Goal: Contribute content

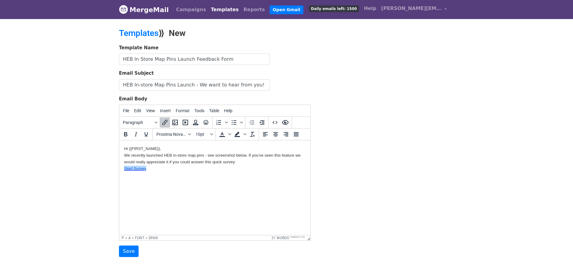
click at [248, 162] on p "We recently launched HEB in-store map pins - see screenshot below. If you've se…" at bounding box center [214, 158] width 181 height 13
drag, startPoint x: 236, startPoint y: 153, endPoint x: 216, endPoint y: 153, distance: 19.9
click at [216, 153] on span "We recently launched HEB in-store map pins - see screenshot below. If you've se…" at bounding box center [212, 158] width 177 height 11
click at [203, 176] on html "Hi {{FIRST_NAME}}, We recently launched HEB in-store map pins - see image below…" at bounding box center [214, 158] width 191 height 36
click at [193, 167] on p "Start Survey﻿" at bounding box center [214, 168] width 181 height 7
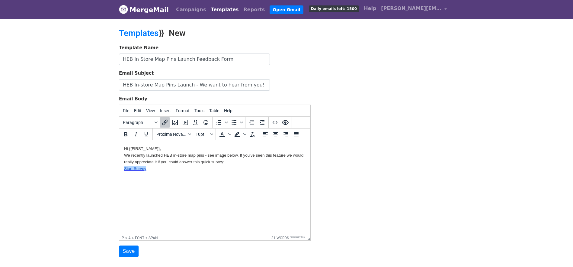
click at [238, 165] on p "We recently launched HEB in-store map pins - see image below. If you've seen th…" at bounding box center [214, 158] width 181 height 13
click at [219, 176] on html "Hi {{FIRST_NAME}}, We recently launched HEB in-store map pins - see image below…" at bounding box center [214, 158] width 191 height 36
click at [216, 169] on p "Start Survey﻿" at bounding box center [214, 168] width 181 height 7
click at [231, 160] on p "We recently launched HEB in-store map pins - see image below. If you've seen th…" at bounding box center [214, 158] width 181 height 13
click at [210, 174] on html "Hi {{FIRST_NAME}}, We recently launched HEB in-store map pins - see image below…" at bounding box center [214, 158] width 191 height 36
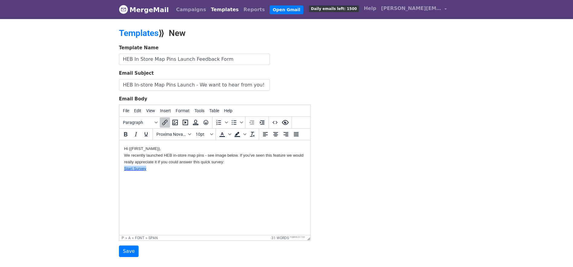
click at [219, 165] on p "Start Survey﻿" at bounding box center [214, 168] width 181 height 7
click at [183, 163] on span "We recently launched HEB in-store map pins - see image below. If you've seen th…" at bounding box center [213, 158] width 179 height 11
click at [177, 166] on p "Start Survey" at bounding box center [214, 168] width 181 height 7
click at [160, 121] on button "Insert/edit link" at bounding box center [165, 122] width 10 height 10
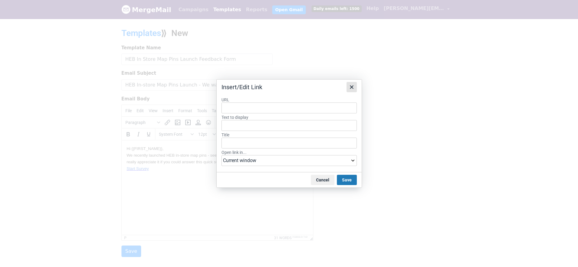
click at [352, 87] on icon "Close" at bounding box center [351, 86] width 7 height 7
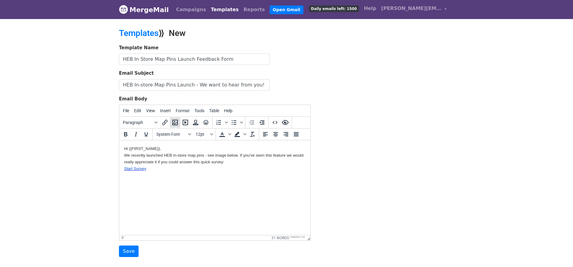
click at [173, 121] on icon "Insert/edit image" at bounding box center [174, 122] width 5 height 5
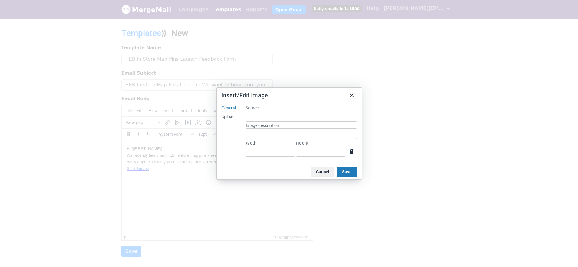
click at [228, 118] on div "Upload" at bounding box center [227, 117] width 13 height 6
type input "416"
type input "938"
click at [224, 115] on div "Upload" at bounding box center [227, 117] width 13 height 6
click at [351, 168] on button "Save" at bounding box center [347, 171] width 20 height 10
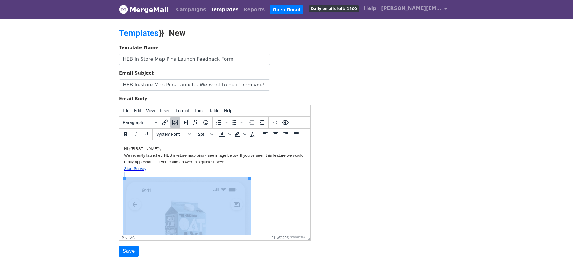
drag, startPoint x: 249, startPoint y: 178, endPoint x: 291, endPoint y: 375, distance: 201.3
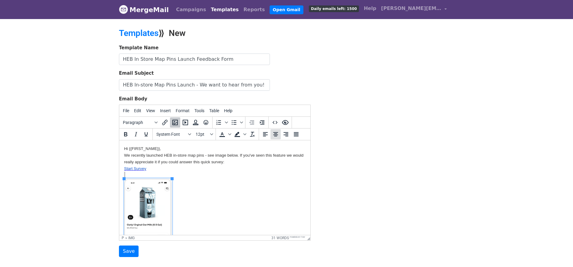
click at [277, 135] on icon "Align center" at bounding box center [275, 133] width 7 height 7
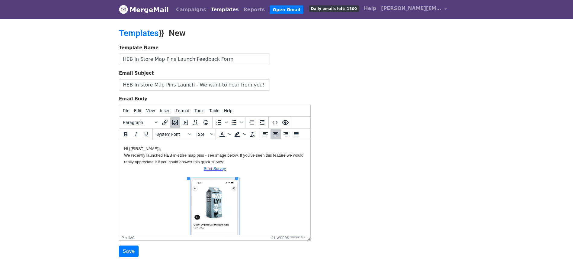
click at [257, 178] on p "Start Survey ﻿" at bounding box center [214, 226] width 181 height 123
click at [194, 168] on p "Start Survey ﻿" at bounding box center [214, 226] width 181 height 123
click at [199, 165] on p "We recently launched HEB in-store map pins - see image below. If you've seen th…" at bounding box center [214, 158] width 181 height 13
click at [200, 168] on p "Start Survey" at bounding box center [214, 226] width 181 height 123
click at [198, 168] on p "﻿Start Survey" at bounding box center [214, 226] width 181 height 123
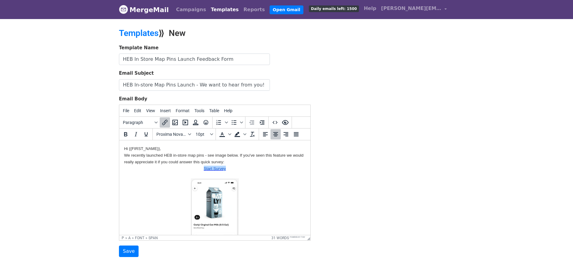
click at [188, 174] on p "﻿Start Survey" at bounding box center [214, 226] width 181 height 123
click at [234, 163] on span "We recently launched HEB in-store map pins - see image below. If you've seen th…" at bounding box center [213, 158] width 179 height 11
click at [130, 252] on input "Save" at bounding box center [129, 250] width 20 height 11
